Goal: Communication & Community: Answer question/provide support

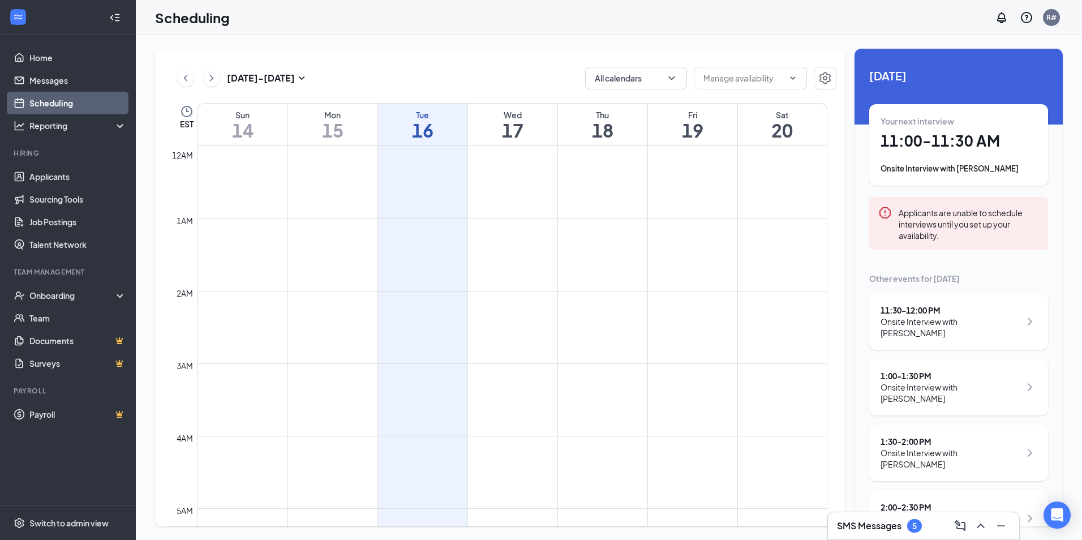
scroll to position [556, 0]
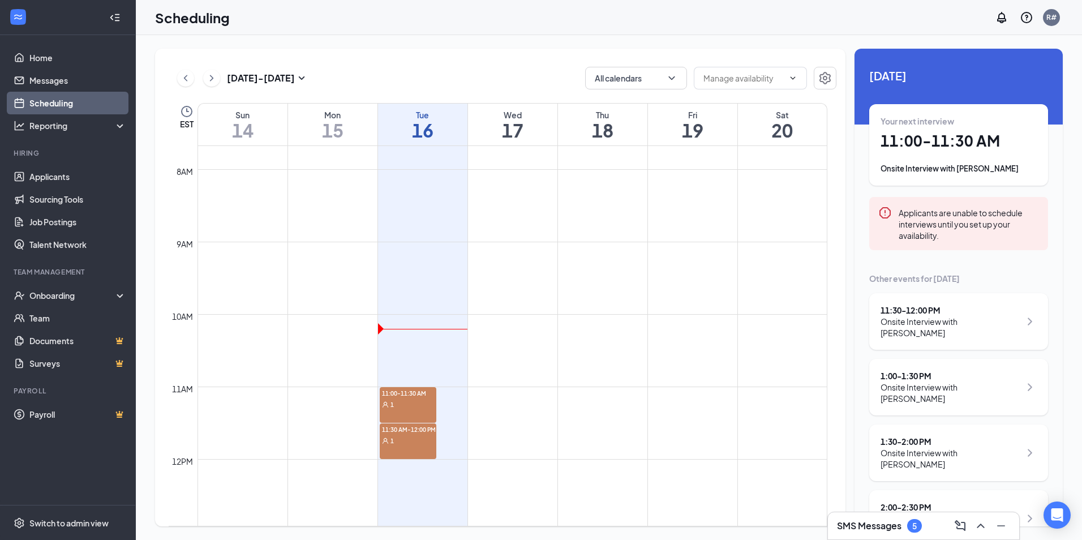
click at [400, 329] on td at bounding box center [512, 323] width 630 height 18
click at [382, 329] on td at bounding box center [512, 323] width 630 height 18
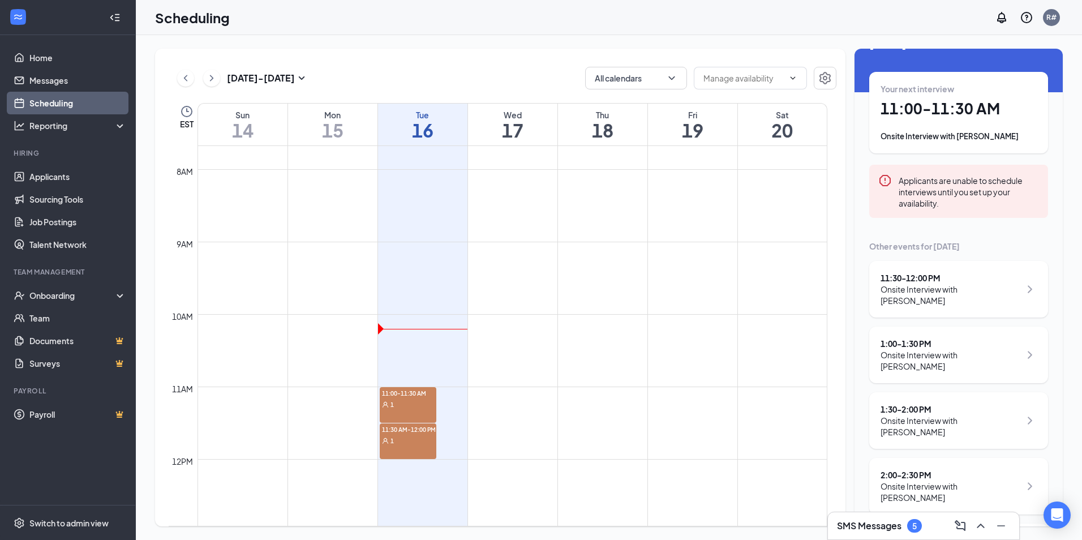
scroll to position [93, 0]
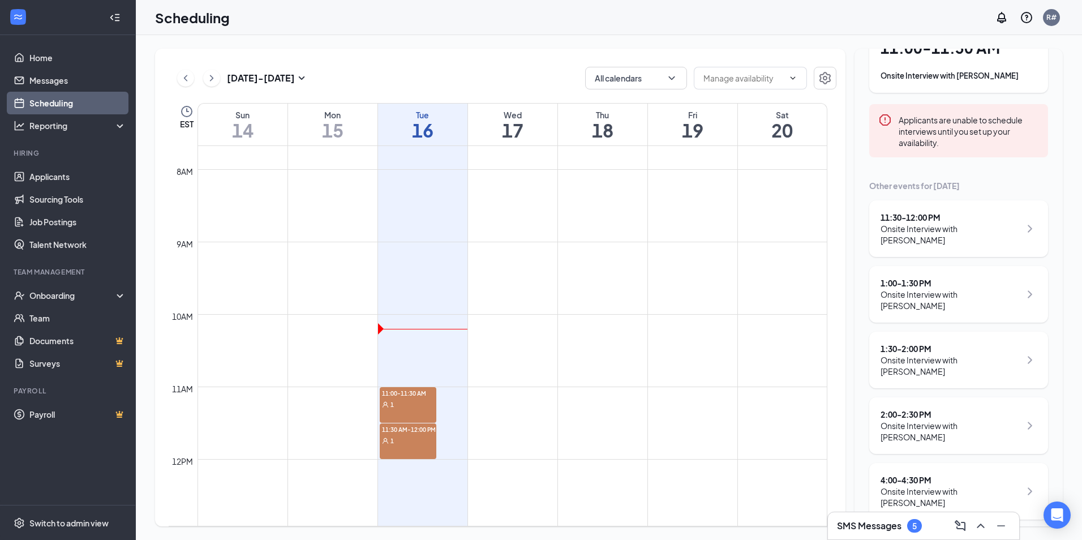
click at [966, 527] on icon "ComposeMessage" at bounding box center [960, 526] width 14 height 14
click at [984, 527] on icon "ChevronUp" at bounding box center [981, 526] width 14 height 14
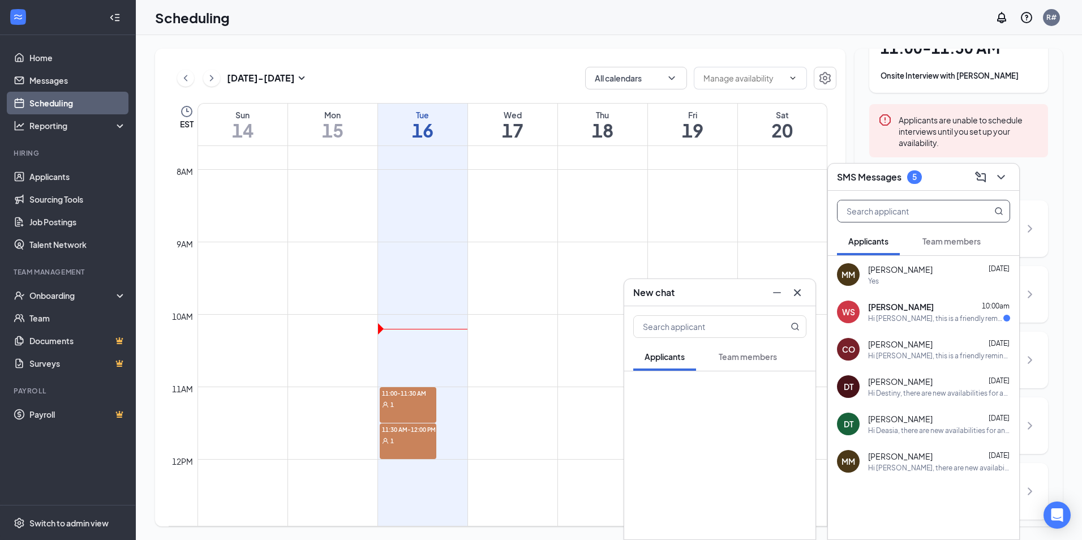
click at [950, 204] on input "text" at bounding box center [904, 210] width 134 height 21
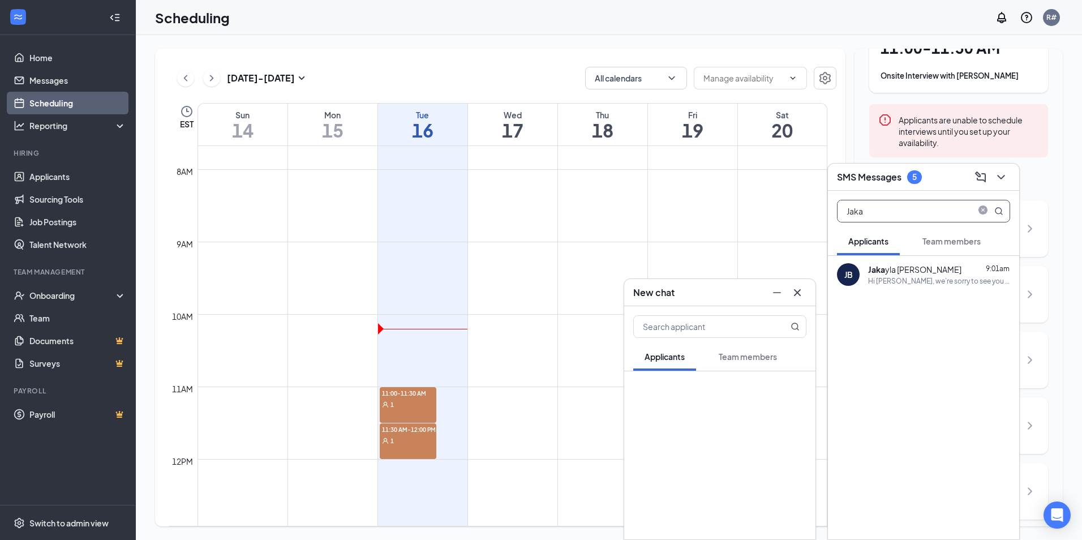
type input "Jaka"
click at [923, 279] on div "Hi [PERSON_NAME], we’re sorry to see you go! Your meeting with Refuel Market fo…" at bounding box center [939, 281] width 142 height 10
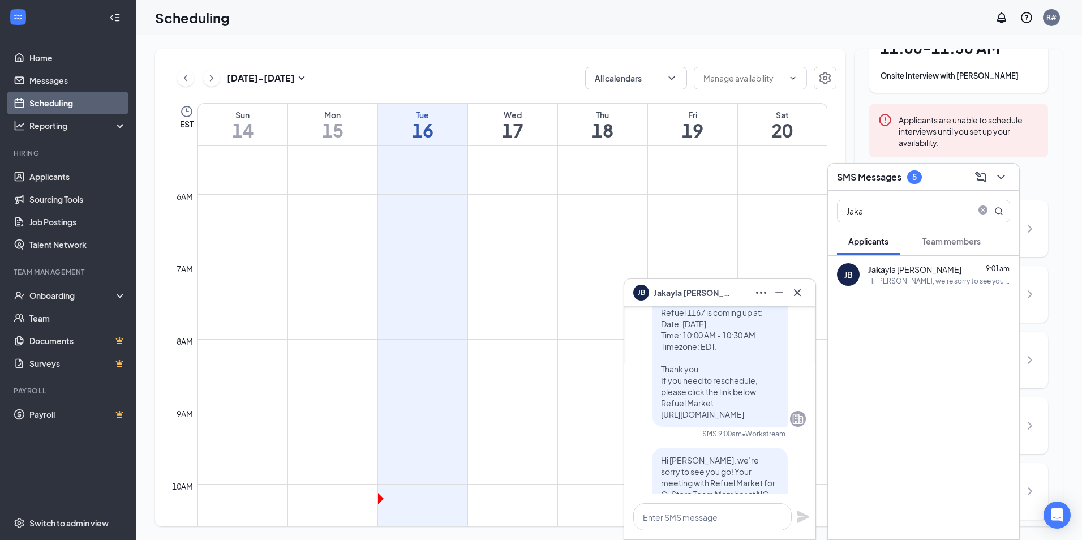
scroll to position [0, 0]
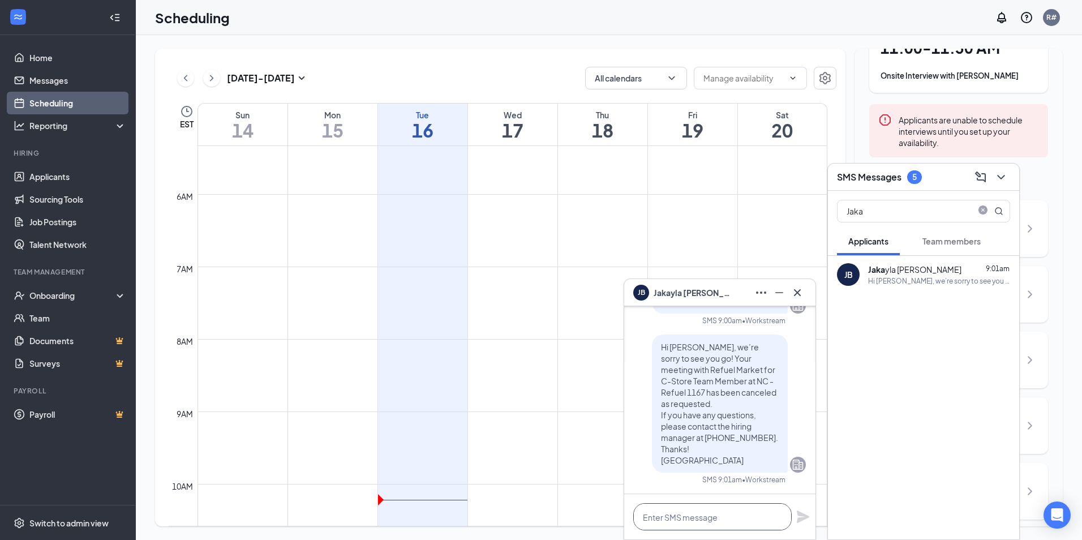
click at [738, 509] on textarea at bounding box center [712, 516] width 158 height 27
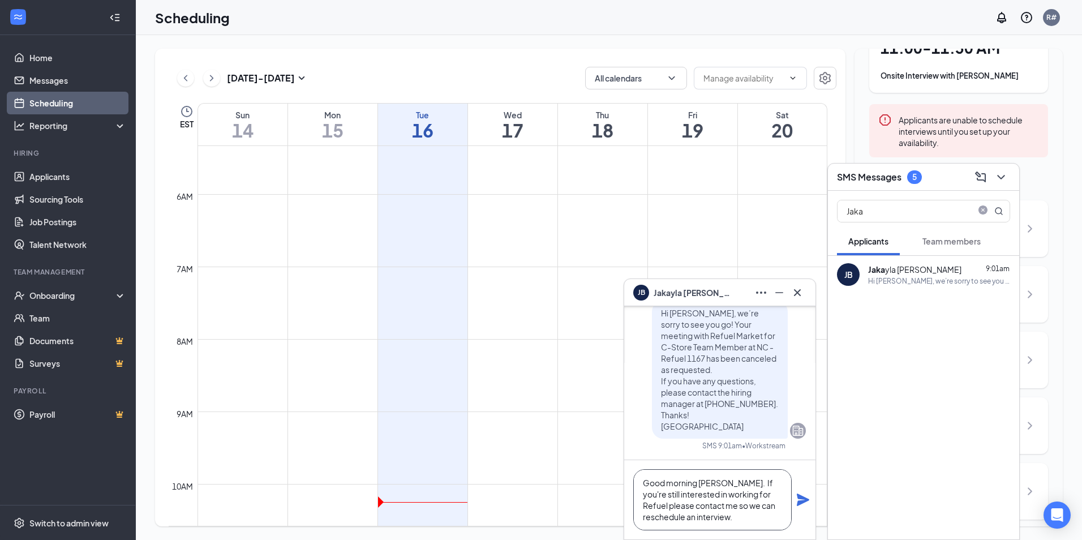
type textarea "Good morning [PERSON_NAME]. If you're still interested in working for Refuel pl…"
click at [803, 501] on icon "Plane" at bounding box center [803, 499] width 12 height 12
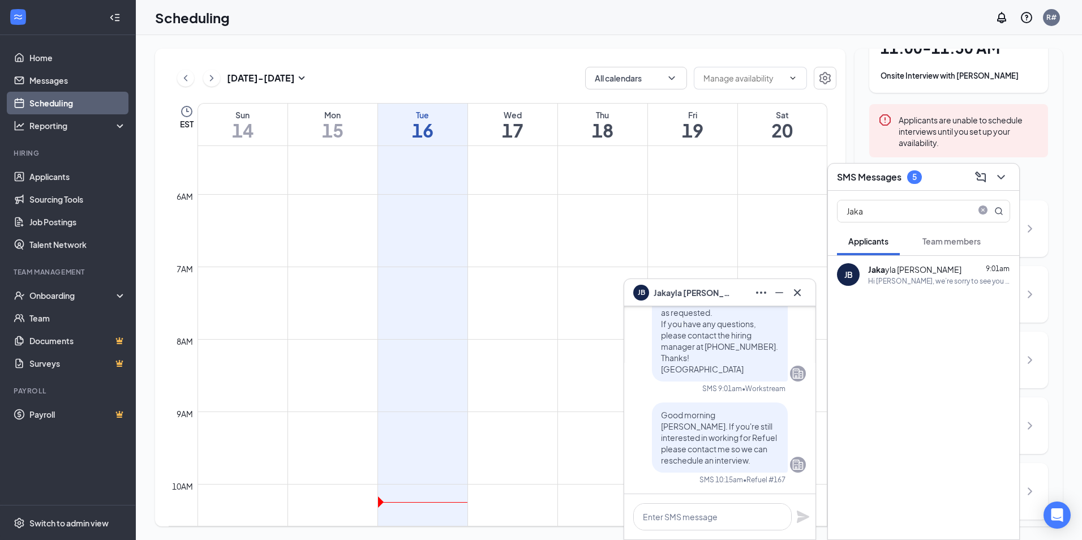
scroll to position [0, 0]
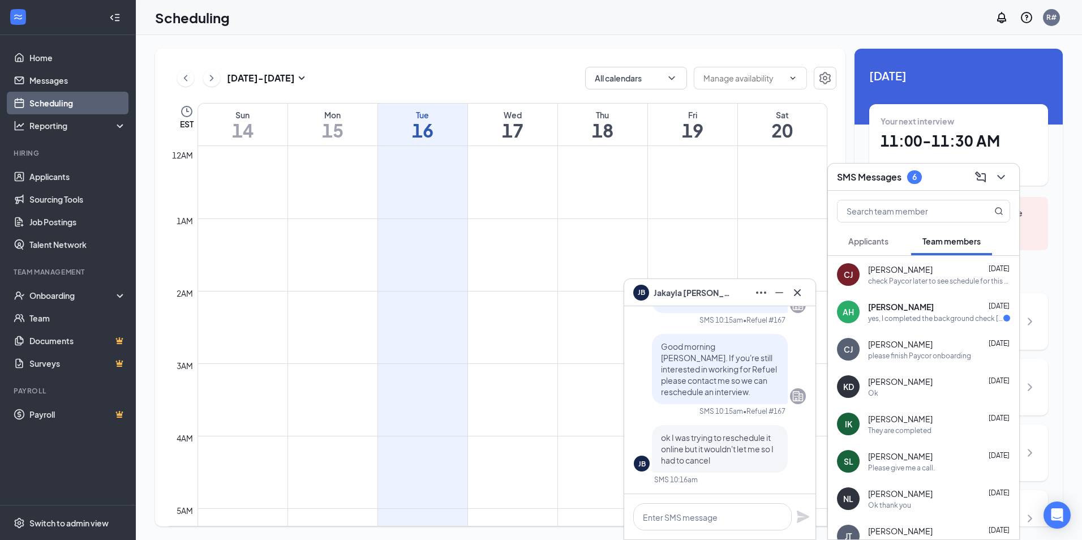
scroll to position [556, 0]
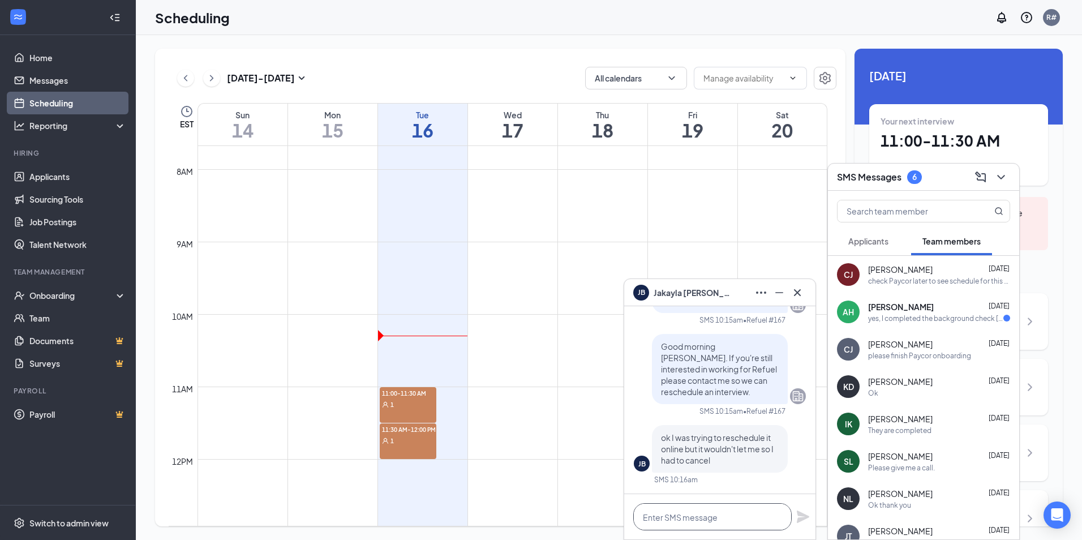
drag, startPoint x: 729, startPoint y: 521, endPoint x: 730, endPoint y: 510, distance: 10.9
click at [729, 520] on textarea at bounding box center [712, 516] width 158 height 27
type textarea "w"
type textarea "What's a good time."
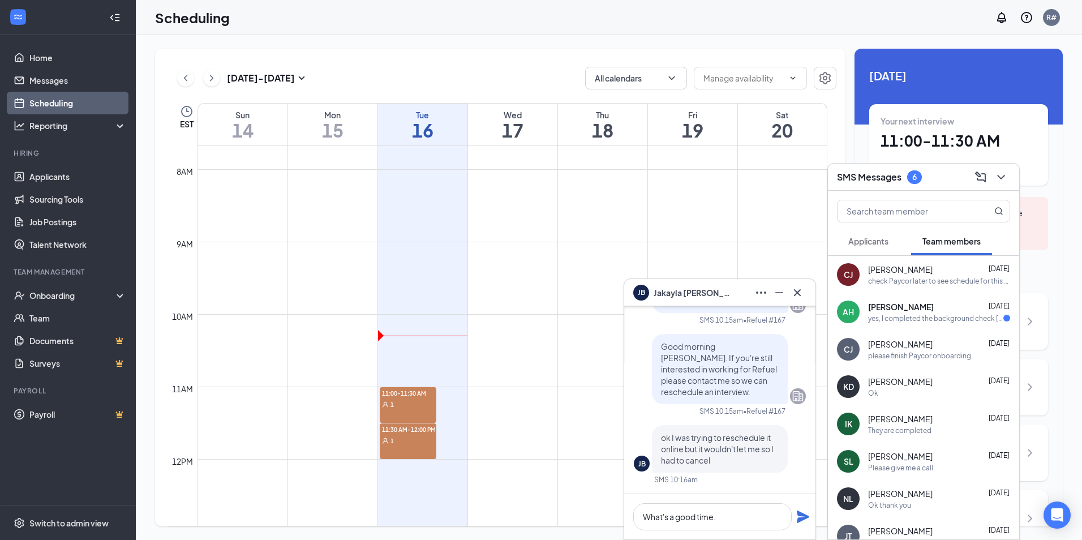
click at [804, 516] on icon "Plane" at bounding box center [803, 516] width 12 height 12
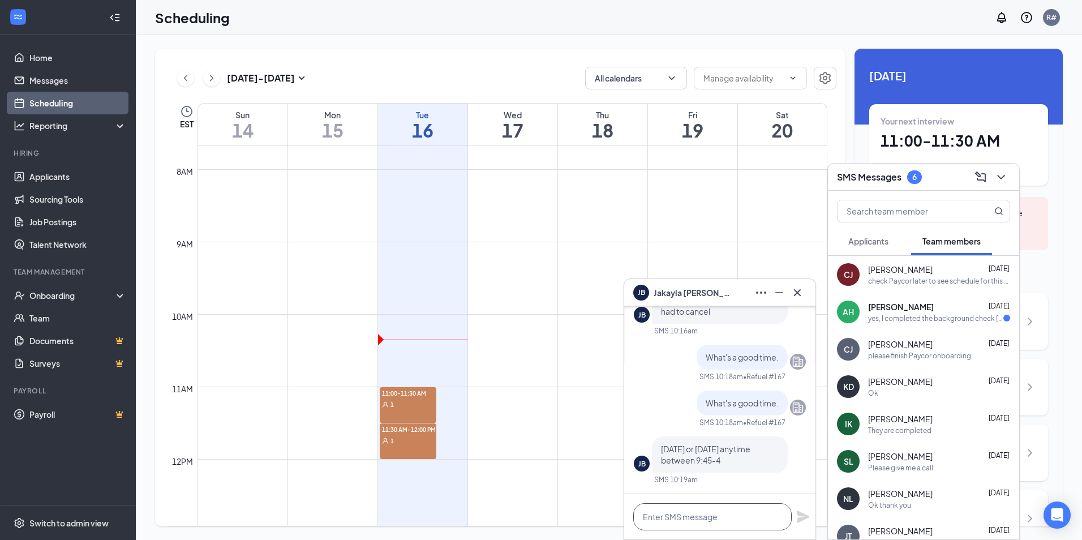
click at [684, 512] on textarea at bounding box center [712, 516] width 158 height 27
type textarea "o"
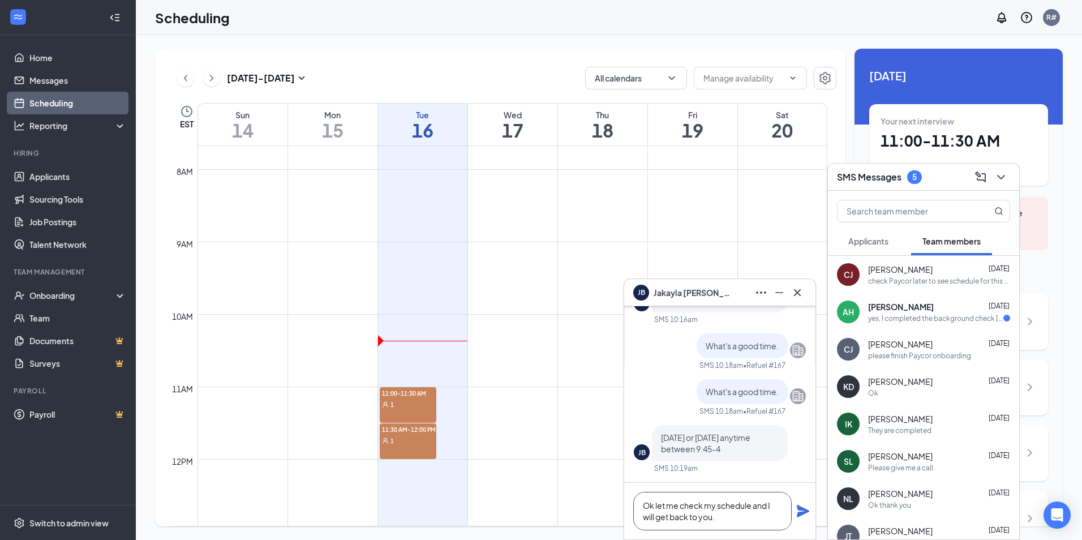
type textarea "Ok let me check my schedule and I will get back to you."
click at [812, 510] on div "Ok let me check my schedule and I will get back to you." at bounding box center [719, 511] width 191 height 57
click at [799, 511] on icon "Plane" at bounding box center [803, 511] width 14 height 14
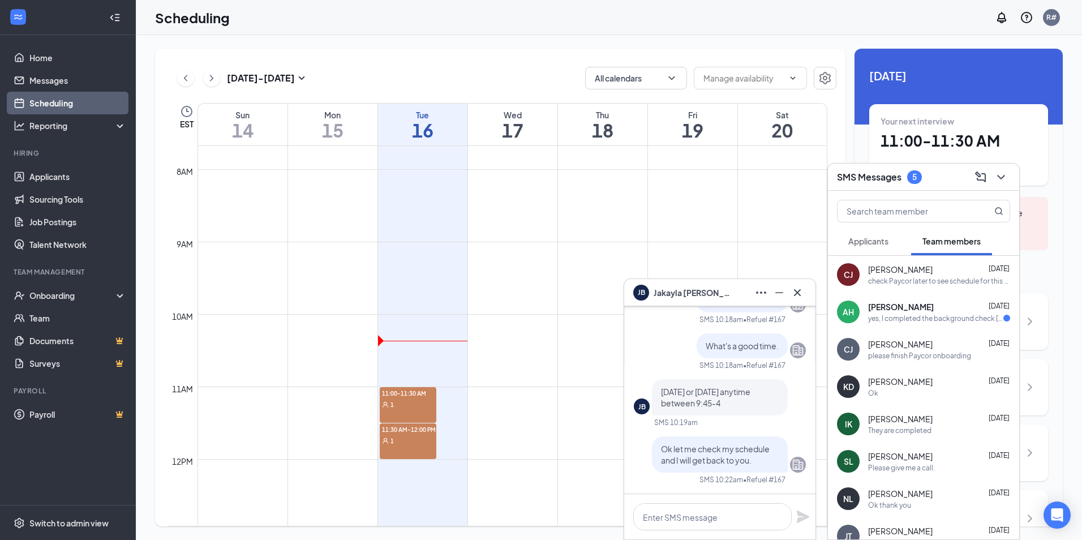
click at [949, 316] on div "yes, I completed the background check [DATE]" at bounding box center [935, 318] width 135 height 10
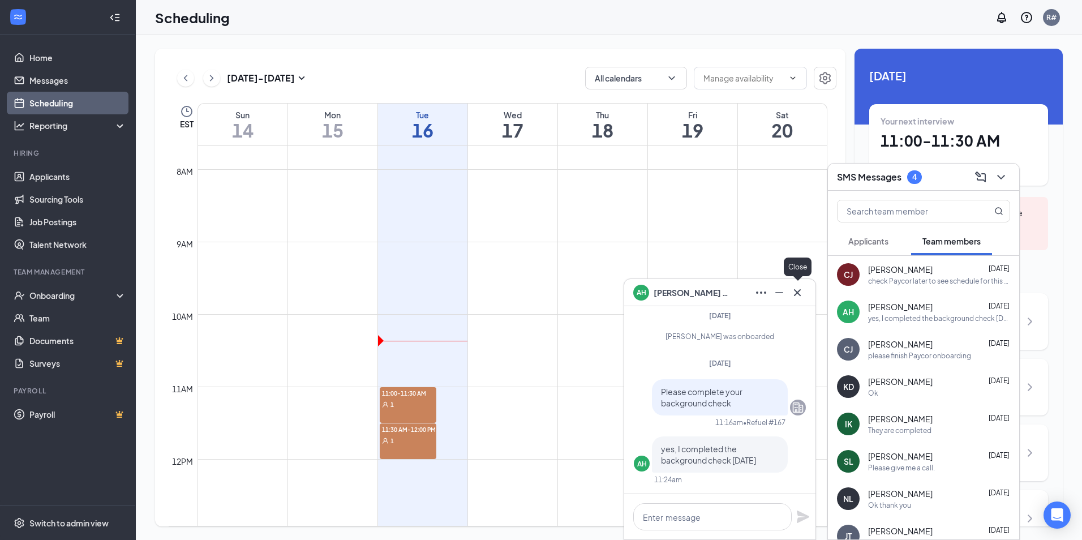
click at [797, 293] on icon "Cross" at bounding box center [797, 292] width 7 height 7
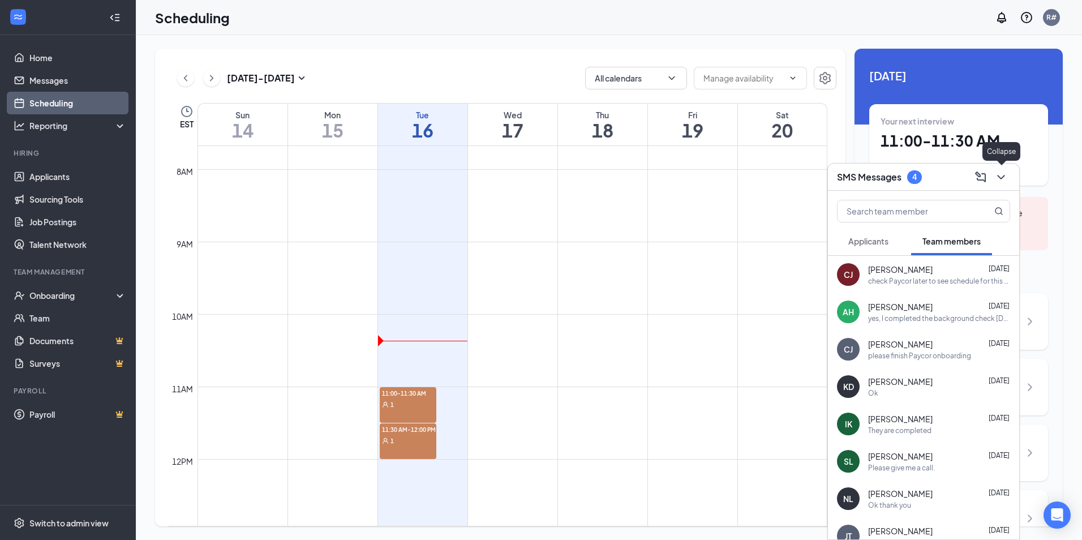
click at [1004, 177] on icon "ChevronDown" at bounding box center [1001, 177] width 14 height 14
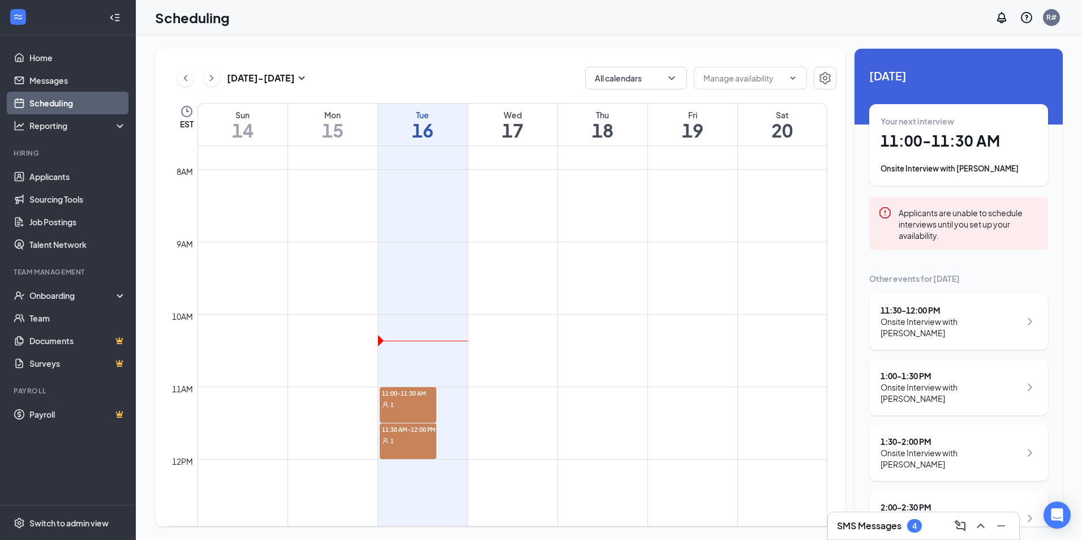
click at [403, 391] on span "11:00-11:30 AM" at bounding box center [408, 392] width 57 height 11
